Goal: Information Seeking & Learning: Learn about a topic

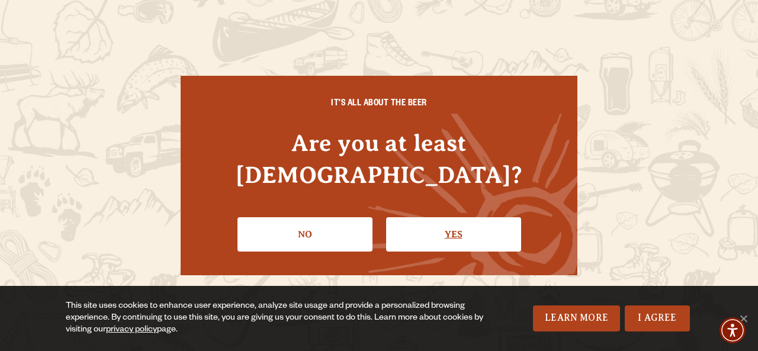
click at [432, 224] on link "Yes" at bounding box center [453, 234] width 135 height 34
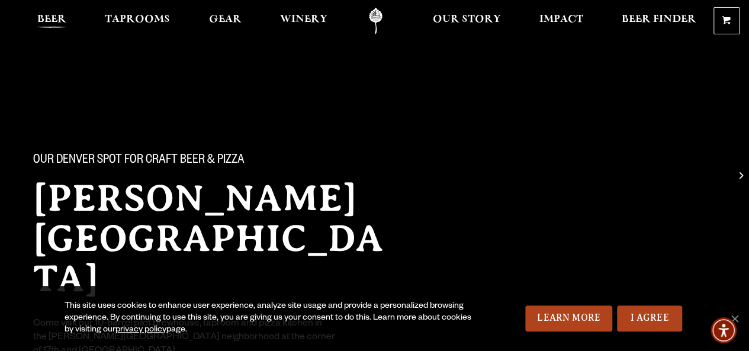
click at [54, 24] on span "Beer" at bounding box center [51, 19] width 29 height 9
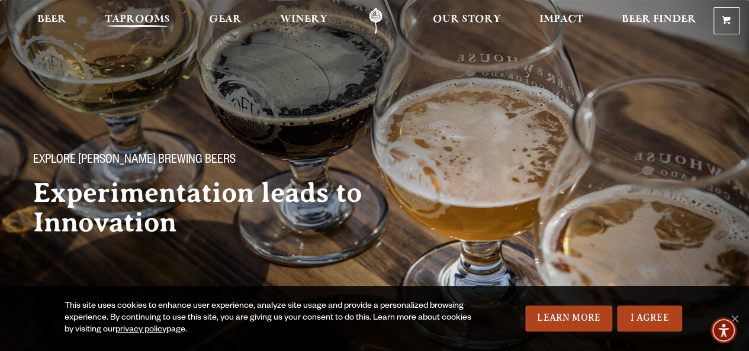
click at [115, 23] on span "Taprooms" at bounding box center [137, 19] width 65 height 9
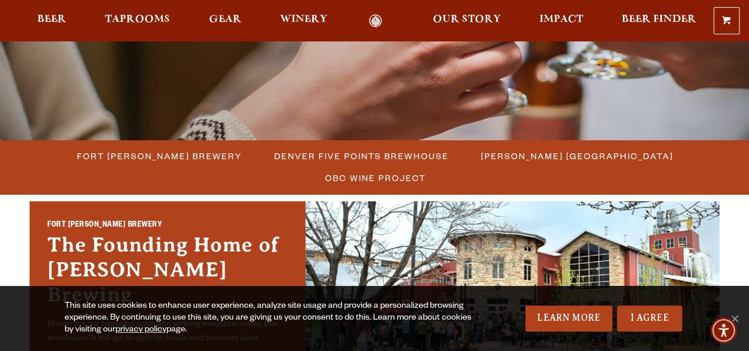
scroll to position [248, 0]
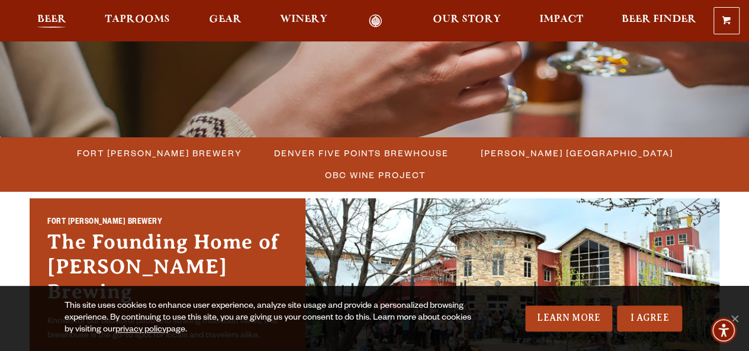
click at [54, 24] on span "Beer" at bounding box center [51, 19] width 29 height 9
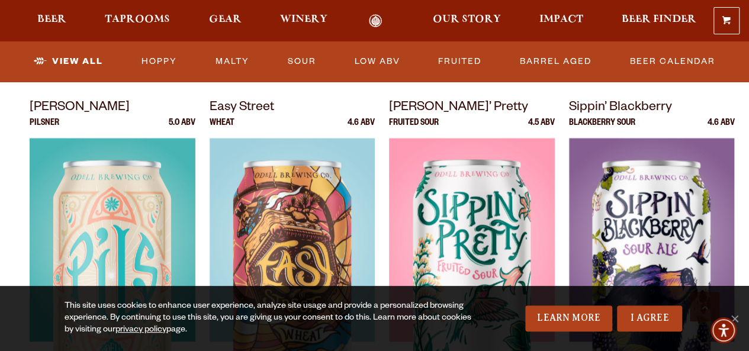
scroll to position [973, 0]
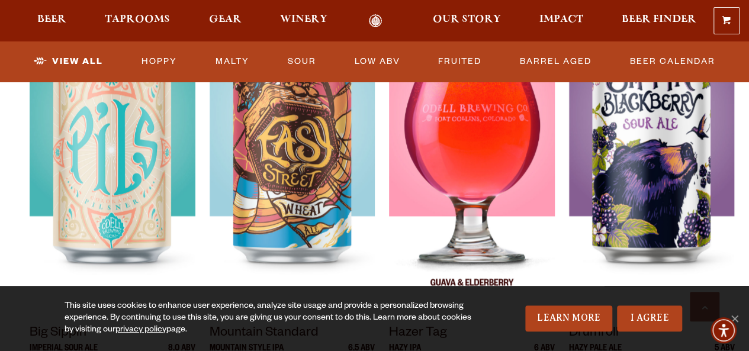
click at [528, 130] on div at bounding box center [472, 160] width 166 height 296
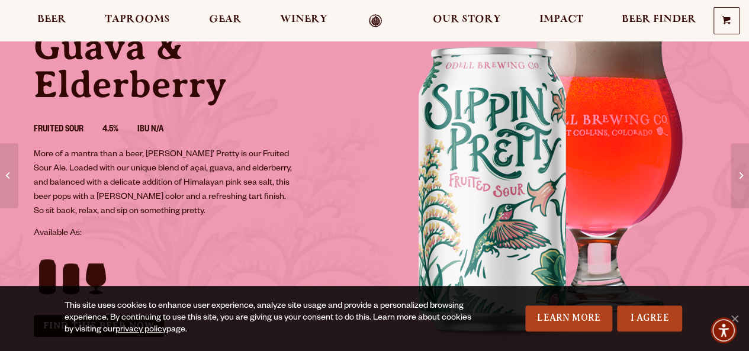
scroll to position [118, 0]
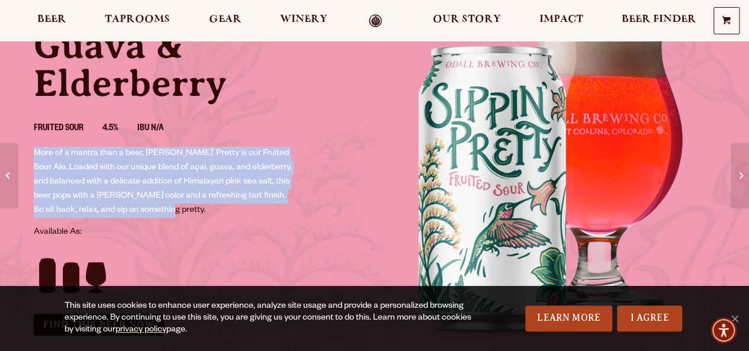
drag, startPoint x: 258, startPoint y: 124, endPoint x: 281, endPoint y: 219, distance: 97.5
click at [281, 219] on div "Sippin’ Pretty Guava & Elderberry Fruited Sour 4.5% IBU N/A More of a mantra th…" at bounding box center [197, 173] width 355 height 353
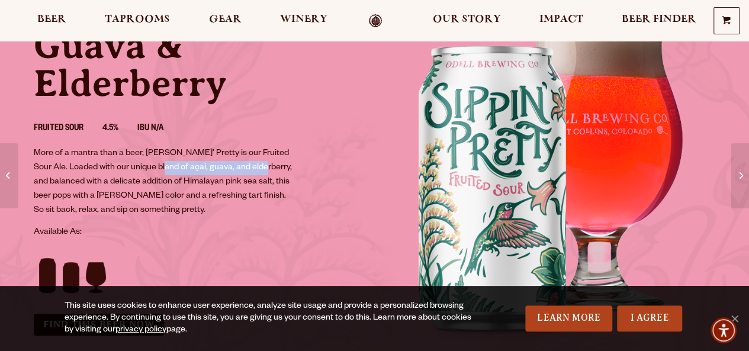
drag, startPoint x: 156, startPoint y: 165, endPoint x: 255, endPoint y: 163, distance: 99.5
click at [255, 163] on p "More of a mantra than a beer, Sippin’ Pretty is our Fruited Sour Ale. Loaded wi…" at bounding box center [165, 182] width 262 height 71
copy p "açai, guava, and elderberry"
